Goal: Task Accomplishment & Management: Manage account settings

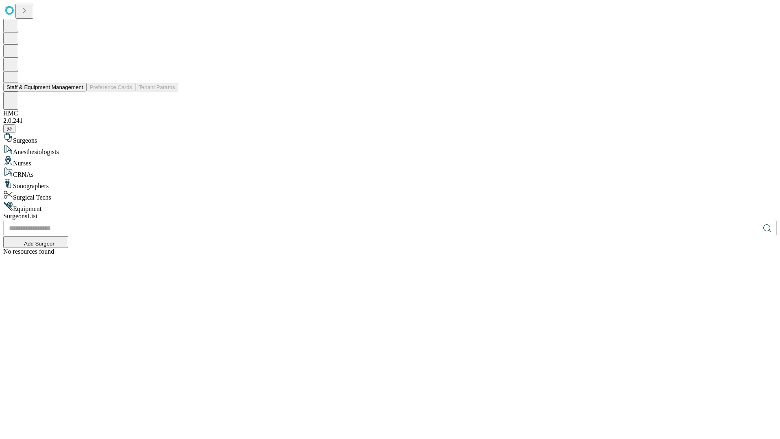
click at [78, 91] on button "Staff & Equipment Management" at bounding box center [44, 87] width 83 height 9
